Goal: Transaction & Acquisition: Book appointment/travel/reservation

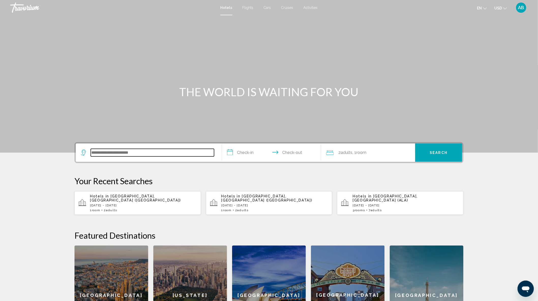
click at [151, 149] on input "Search widget" at bounding box center [152, 153] width 123 height 8
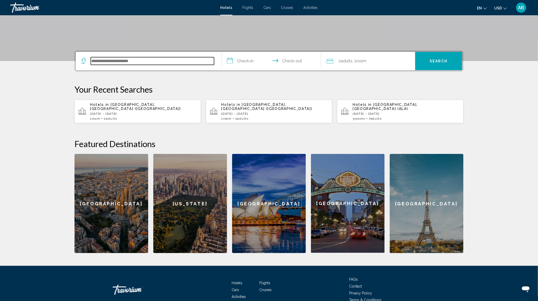
scroll to position [114, 0]
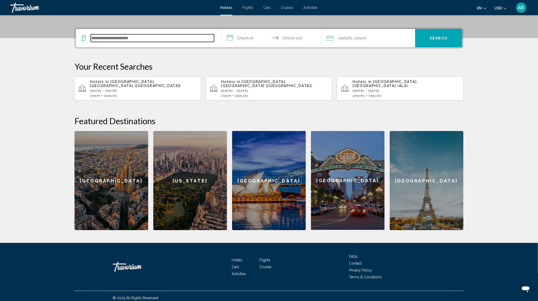
type input "*"
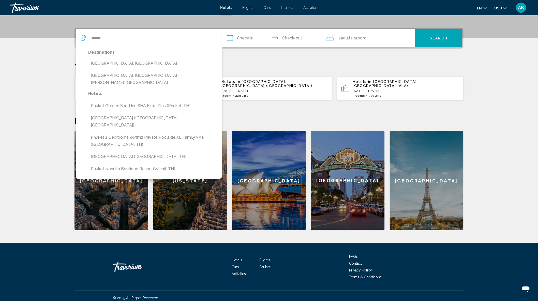
click at [123, 65] on button "[GEOGRAPHIC_DATA], [GEOGRAPHIC_DATA]" at bounding box center [152, 63] width 129 height 10
type input "**********"
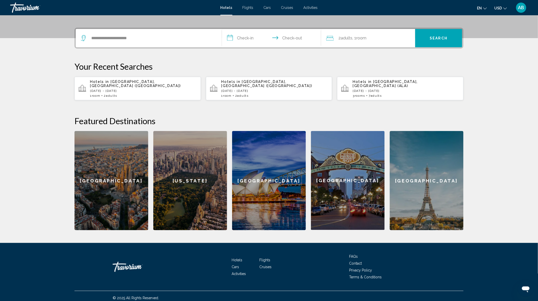
click at [250, 38] on input "**********" at bounding box center [272, 39] width 101 height 20
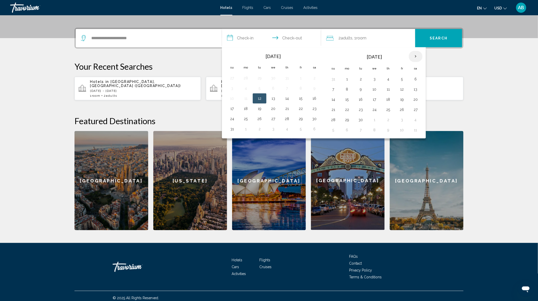
click at [420, 56] on th "Next month" at bounding box center [416, 56] width 14 height 11
click at [247, 117] on button "27" at bounding box center [246, 119] width 8 height 7
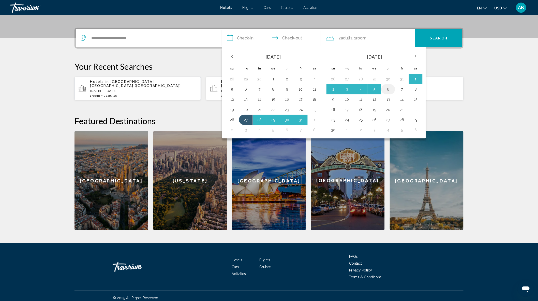
click at [388, 89] on button "6" at bounding box center [388, 89] width 8 height 7
type input "**********"
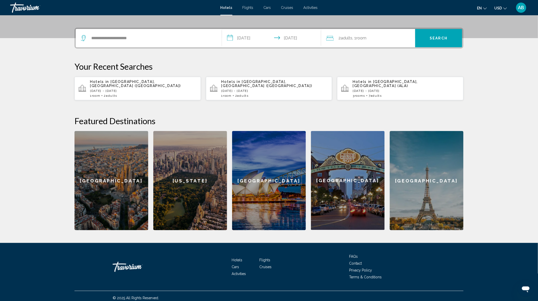
click at [443, 39] on span "Search" at bounding box center [439, 38] width 18 height 4
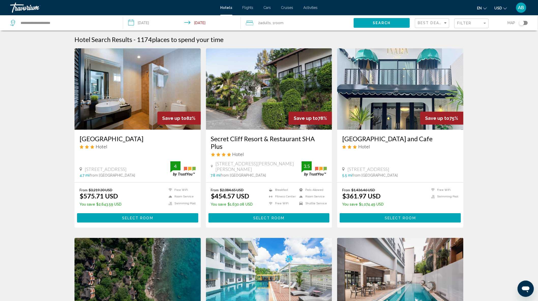
click at [527, 23] on div "Toggle map" at bounding box center [523, 23] width 9 height 4
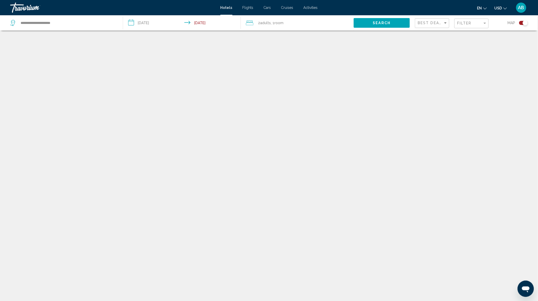
scroll to position [30, 0]
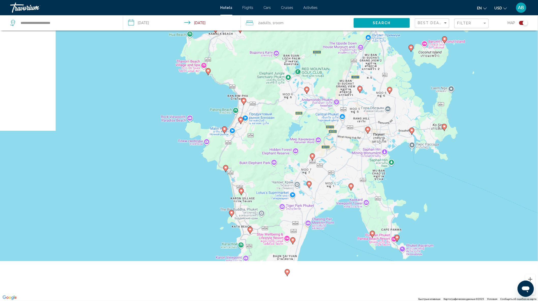
drag, startPoint x: 205, startPoint y: 153, endPoint x: 283, endPoint y: 29, distance: 146.3
click at [283, 29] on div "**********" at bounding box center [269, 165] width 538 height 331
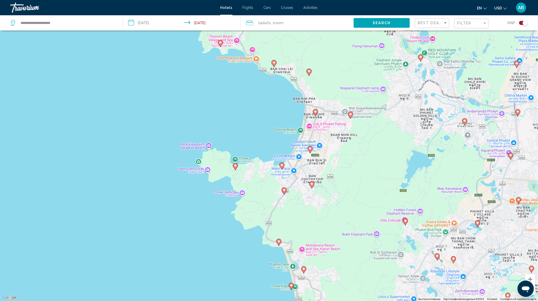
drag, startPoint x: 278, startPoint y: 108, endPoint x: 332, endPoint y: 164, distance: 77.8
click at [336, 173] on div "Чтобы активировать перетаскивание с помощью клавиатуры, нажмите Alt + Ввод. Пос…" at bounding box center [269, 150] width 538 height 301
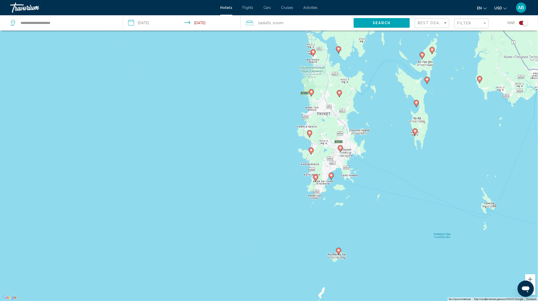
drag, startPoint x: 344, startPoint y: 143, endPoint x: 335, endPoint y: 146, distance: 10.1
click at [335, 146] on div "Чтобы активировать перетаскивание с помощью клавиатуры, нажмите Alt + Ввод. Пос…" at bounding box center [269, 150] width 538 height 301
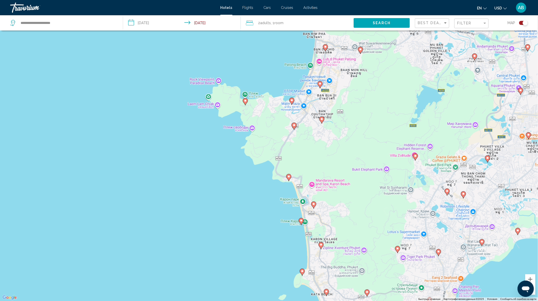
drag, startPoint x: 327, startPoint y: 184, endPoint x: 327, endPoint y: 158, distance: 26.7
click at [327, 158] on div "Чтобы активировать перетаскивание с помощью клавиатуры, нажмите Alt + Ввод. Пос…" at bounding box center [269, 150] width 538 height 301
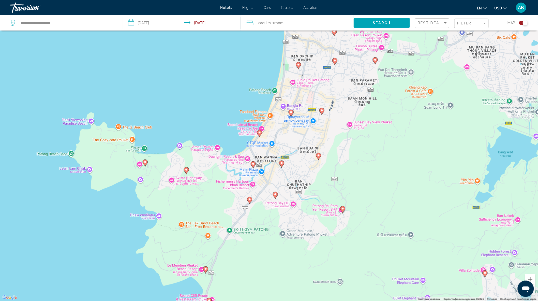
drag, startPoint x: 305, startPoint y: 80, endPoint x: 300, endPoint y: 131, distance: 51.1
click at [300, 132] on div "Чтобы активировать перетаскивание с помощью клавиатуры, нажмите Alt + Ввод. Пос…" at bounding box center [269, 150] width 538 height 301
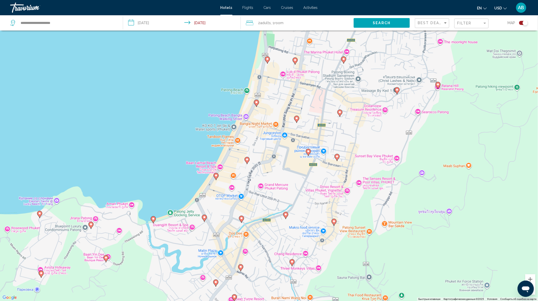
drag, startPoint x: 266, startPoint y: 126, endPoint x: 290, endPoint y: 75, distance: 55.9
click at [290, 75] on div "Чтобы активировать перетаскивание с помощью клавиатуры, нажмите Alt + Ввод. Пос…" at bounding box center [269, 150] width 538 height 301
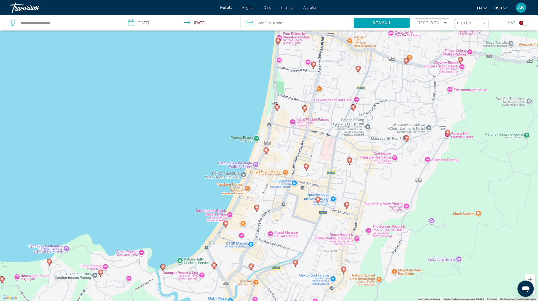
drag, startPoint x: 290, startPoint y: 109, endPoint x: 286, endPoint y: 151, distance: 42.4
click at [282, 171] on div "Чтобы активировать перетаскивание с помощью клавиатуры, нажмите Alt + Ввод. Пос…" at bounding box center [269, 150] width 538 height 301
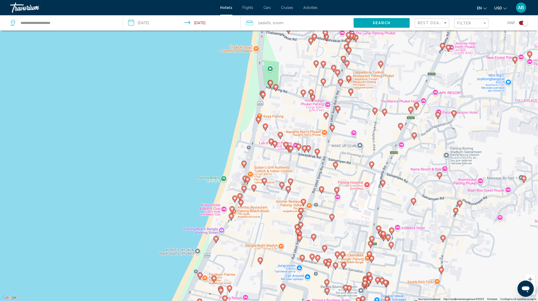
drag, startPoint x: 297, startPoint y: 100, endPoint x: 300, endPoint y: 133, distance: 34.0
click at [300, 133] on div "Чтобы активировать перетаскивание с помощью клавиатуры, нажмите Alt + Ввод. Пос…" at bounding box center [269, 150] width 538 height 301
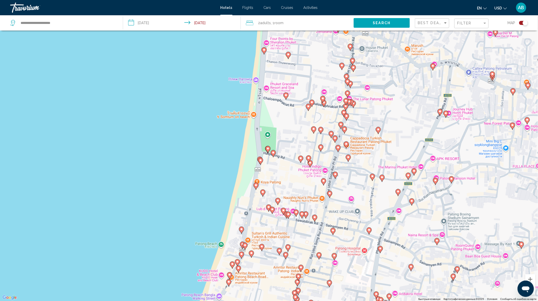
drag, startPoint x: 311, startPoint y: 80, endPoint x: 308, endPoint y: 137, distance: 57.8
click at [308, 137] on div "Чтобы активировать перетаскивание с помощью клавиатуры, нажмите Alt + Ввод. Пос…" at bounding box center [269, 150] width 538 height 301
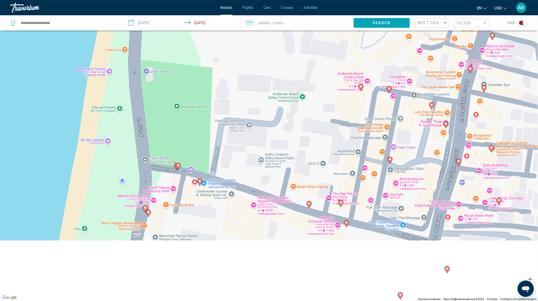
drag, startPoint x: 255, startPoint y: 148, endPoint x: 267, endPoint y: 41, distance: 108.1
click at [265, 44] on div "Чтобы активировать перетаскивание с помощью клавиатуры, нажмите Alt + Ввод. Пос…" at bounding box center [269, 150] width 538 height 301
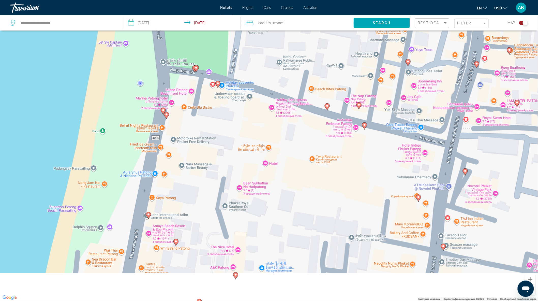
drag, startPoint x: 226, startPoint y: 151, endPoint x: 250, endPoint y: 39, distance: 114.5
click at [250, 39] on div "Чтобы активировать перетаскивание с помощью клавиатуры, нажмите Alt + Ввод. Пос…" at bounding box center [269, 150] width 538 height 301
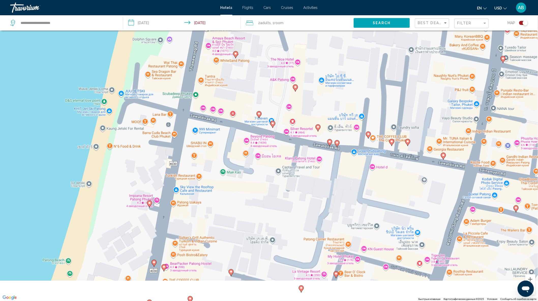
drag, startPoint x: 229, startPoint y: 136, endPoint x: 259, endPoint y: 9, distance: 130.2
click at [258, 18] on div "**********" at bounding box center [269, 165] width 538 height 331
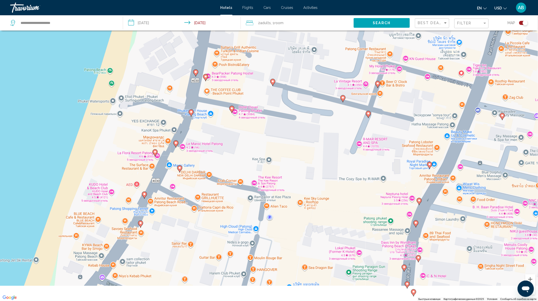
drag, startPoint x: 249, startPoint y: 103, endPoint x: 257, endPoint y: 6, distance: 96.9
click at [257, 9] on div "**********" at bounding box center [269, 120] width 538 height 301
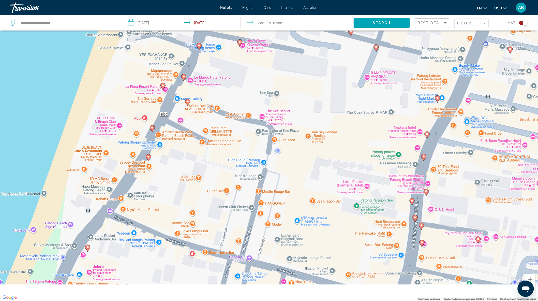
drag, startPoint x: 210, startPoint y: 122, endPoint x: 216, endPoint y: 141, distance: 19.3
click at [216, 141] on div "Чтобы активировать перетаскивание с помощью клавиатуры, нажмите Alt + Ввод. Пос…" at bounding box center [269, 150] width 538 height 301
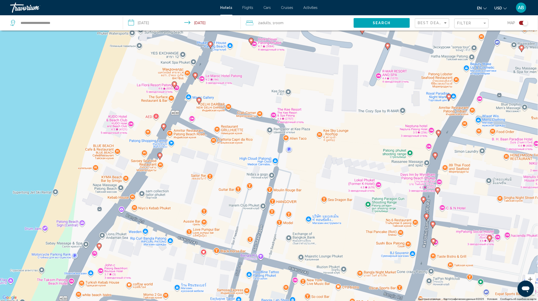
drag, startPoint x: 212, startPoint y: 115, endPoint x: 227, endPoint y: 35, distance: 81.7
click at [227, 34] on div "Чтобы активировать перетаскивание с помощью клавиатуры, нажмите Alt + Ввод. Пос…" at bounding box center [269, 150] width 538 height 301
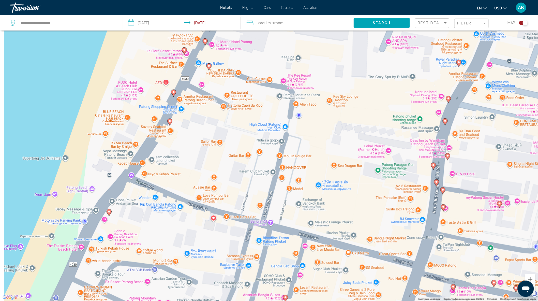
drag, startPoint x: 235, startPoint y: 96, endPoint x: 266, endPoint y: -4, distance: 104.6
click at [266, 0] on html "**********" at bounding box center [269, 120] width 538 height 301
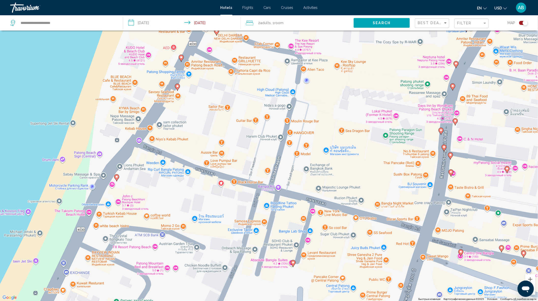
drag, startPoint x: 188, startPoint y: 83, endPoint x: 172, endPoint y: 132, distance: 51.8
click at [172, 132] on div "Чтобы активировать перетаскивание с помощью клавиатуры, нажмите Alt + Ввод. Пос…" at bounding box center [269, 150] width 538 height 301
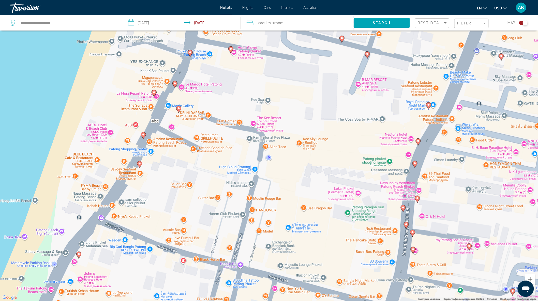
drag, startPoint x: 208, startPoint y: 76, endPoint x: 177, endPoint y: 135, distance: 67.0
click at [176, 136] on div "Чтобы активировать перетаскивание с помощью клавиатуры, нажмите Alt + Ввод. Пос…" at bounding box center [269, 150] width 538 height 301
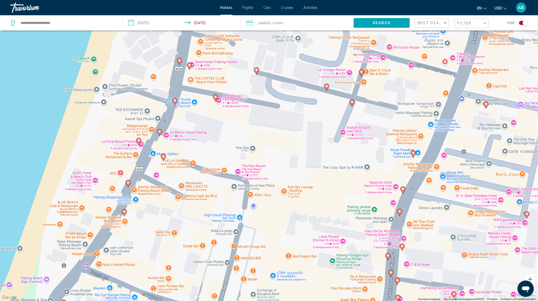
drag, startPoint x: 192, startPoint y: 98, endPoint x: 187, endPoint y: 115, distance: 18.3
click at [183, 125] on div "Чтобы активировать перетаскивание с помощью клавиатуры, нажмите Alt + Ввод. Пос…" at bounding box center [269, 150] width 538 height 301
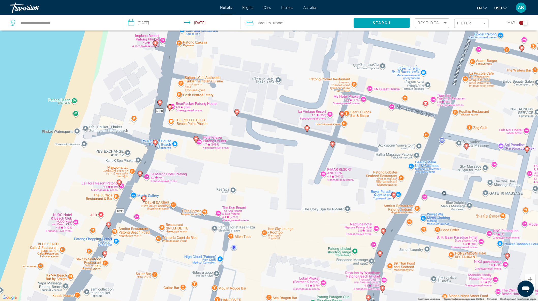
drag, startPoint x: 206, startPoint y: 89, endPoint x: 187, endPoint y: 126, distance: 41.5
click at [187, 131] on div "Чтобы активировать перетаскивание с помощью клавиатуры, нажмите Alt + Ввод. Пос…" at bounding box center [269, 150] width 538 height 301
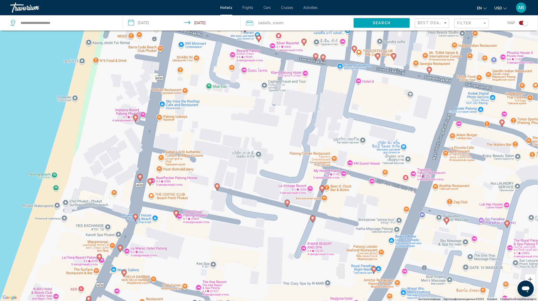
drag, startPoint x: 196, startPoint y: 83, endPoint x: 195, endPoint y: 109, distance: 26.0
click at [184, 139] on div "Чтобы активировать перетаскивание с помощью клавиатуры, нажмите Alt + Ввод. Пос…" at bounding box center [269, 150] width 538 height 301
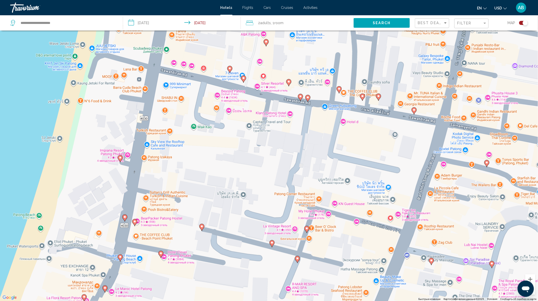
drag, startPoint x: 195, startPoint y: 83, endPoint x: 179, endPoint y: 123, distance: 42.7
click at [179, 124] on div "Чтобы активировать перетаскивание с помощью клавиатуры, нажмите Alt + Ввод. Пос…" at bounding box center [269, 150] width 538 height 301
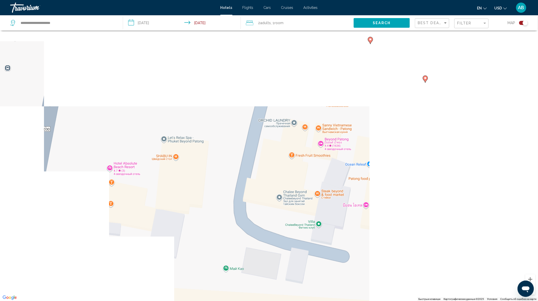
drag, startPoint x: 201, startPoint y: 78, endPoint x: 205, endPoint y: 105, distance: 27.7
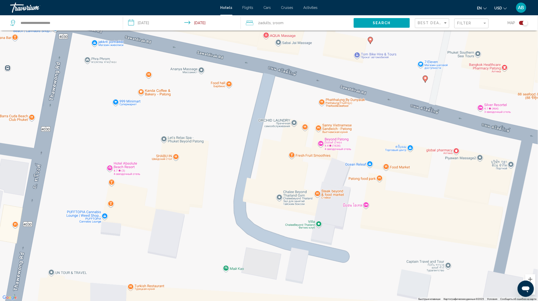
click at [195, 115] on div "Чтобы активировать перетаскивание с помощью клавиатуры, нажмите Alt + Ввод. Пос…" at bounding box center [269, 150] width 538 height 301
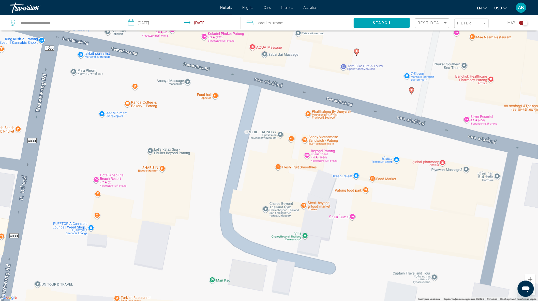
drag, startPoint x: 218, startPoint y: 106, endPoint x: 206, endPoint y: 112, distance: 13.3
click at [206, 112] on div "Чтобы активировать перетаскивание с помощью клавиатуры, нажмите Alt + Ввод. Пос…" at bounding box center [269, 150] width 538 height 301
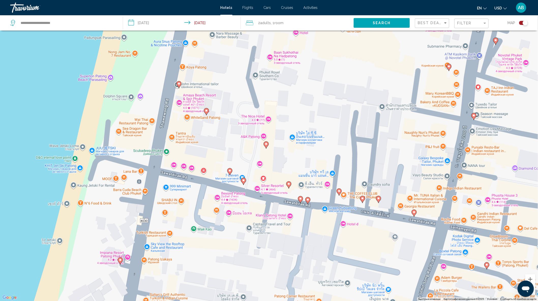
drag, startPoint x: 204, startPoint y: 106, endPoint x: 202, endPoint y: 146, distance: 40.2
click at [196, 161] on div "Чтобы активировать перетаскивание с помощью клавиатуры, нажмите Alt + Ввод. Пос…" at bounding box center [269, 150] width 538 height 301
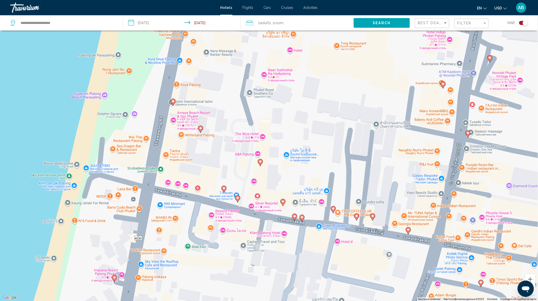
drag, startPoint x: 235, startPoint y: 81, endPoint x: 187, endPoint y: 187, distance: 116.8
click at [187, 187] on div "Чтобы активировать перетаскивание с помощью клавиатуры, нажмите Alt + Ввод. Пос…" at bounding box center [269, 150] width 538 height 301
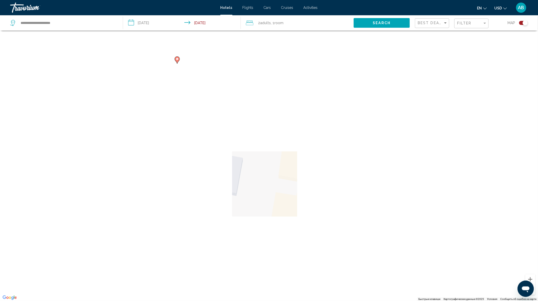
drag, startPoint x: 218, startPoint y: 89, endPoint x: 212, endPoint y: 152, distance: 63.1
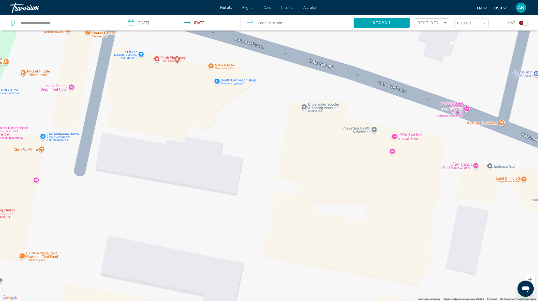
click at [212, 157] on div "Чтобы активировать перетаскивание с помощью клавиатуры, нажмите Alt + Ввод. Пос…" at bounding box center [269, 150] width 538 height 301
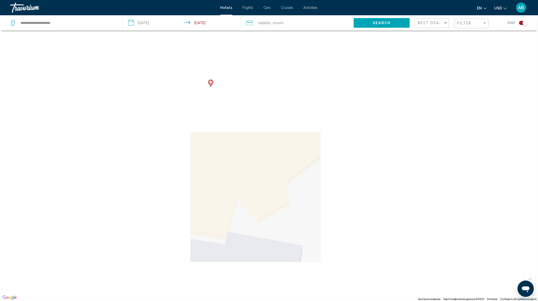
drag, startPoint x: 225, startPoint y: 96, endPoint x: 225, endPoint y: 114, distance: 18.0
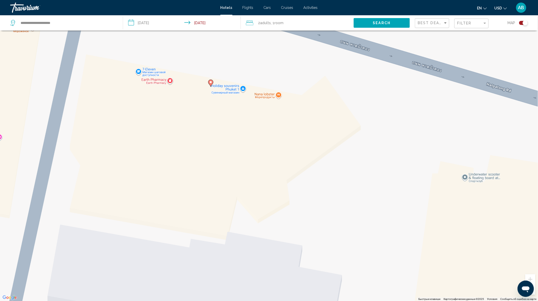
click at [225, 114] on div "Чтобы активировать перетаскивание с помощью клавиатуры, нажмите Alt + Ввод. Пос…" at bounding box center [269, 150] width 538 height 301
click at [211, 82] on image "Main content" at bounding box center [210, 82] width 3 height 3
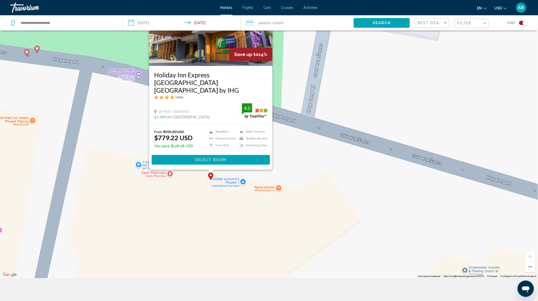
scroll to position [61, 0]
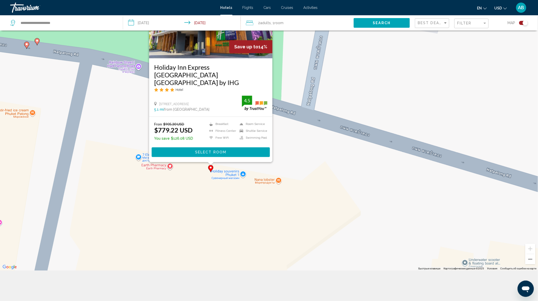
click at [520, 22] on div "Toggle map" at bounding box center [523, 23] width 9 height 4
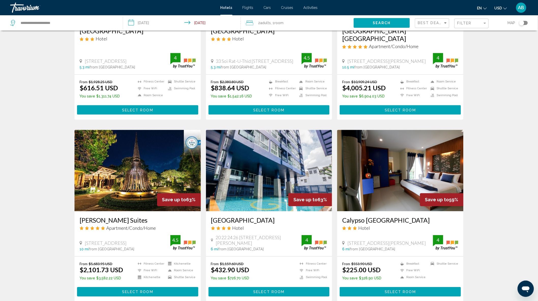
scroll to position [536, 0]
